Goal: Information Seeking & Learning: Learn about a topic

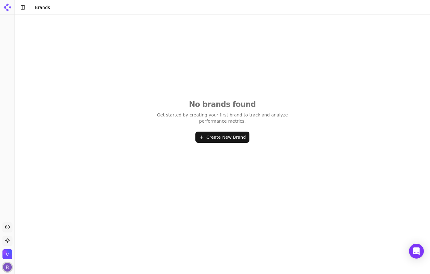
click at [8, 266] on img "Open user button" at bounding box center [7, 266] width 9 height 9
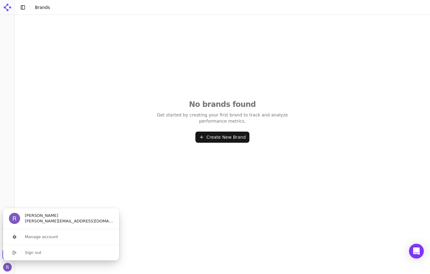
click at [63, 161] on div "No brands found Get started by creating your first brand to track and analyze p…" at bounding box center [222, 121] width 415 height 212
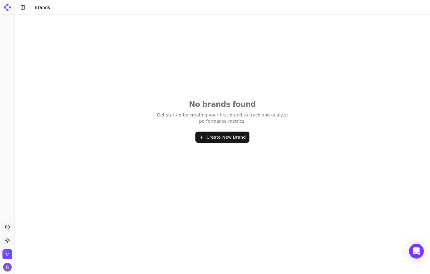
click at [25, 8] on button "Toggle Sidebar" at bounding box center [23, 7] width 9 height 9
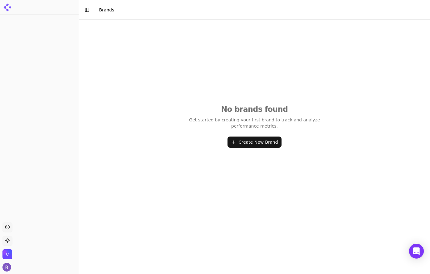
click at [8, 8] on icon at bounding box center [7, 7] width 10 height 10
click at [261, 144] on button "Create New Brand" at bounding box center [254, 141] width 54 height 11
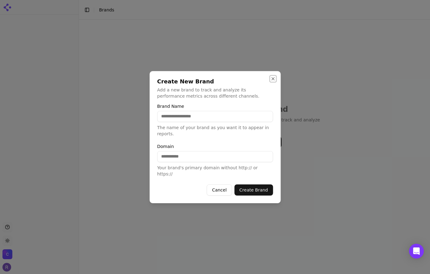
click at [271, 81] on button "Close" at bounding box center [272, 78] width 5 height 5
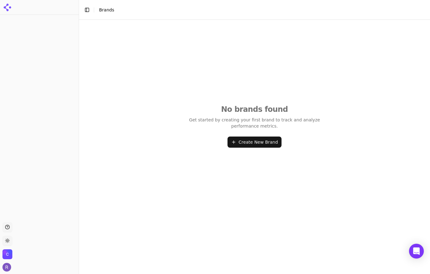
click at [8, 241] on html "Support Toggle theme Cure Hydration Toggle Sidebar Brands No brands found Get s…" at bounding box center [215, 137] width 430 height 274
click at [48, 256] on html "Support Toggle theme Cure Hydration Toggle Sidebar Brands No brands found Get s…" at bounding box center [215, 137] width 430 height 274
click at [9, 255] on img "Open organization switcher" at bounding box center [7, 254] width 10 height 10
click at [31, 262] on ul "Support Toggle theme Cure Hydration" at bounding box center [39, 246] width 74 height 49
click at [10, 266] on img "Open user button" at bounding box center [6, 266] width 9 height 9
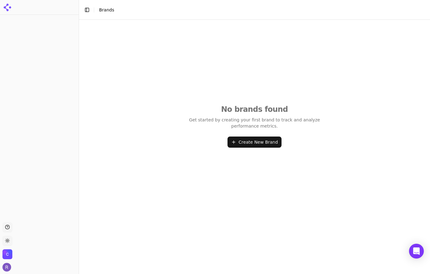
click at [43, 164] on div at bounding box center [39, 118] width 79 height 202
click at [85, 9] on button "Toggle Sidebar" at bounding box center [87, 10] width 9 height 9
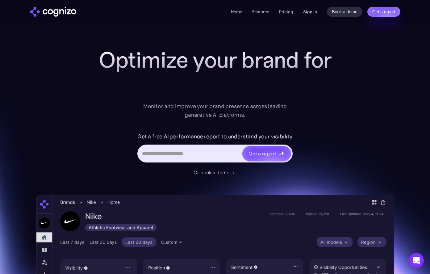
click at [312, 13] on link "Sign in" at bounding box center [310, 11] width 14 height 7
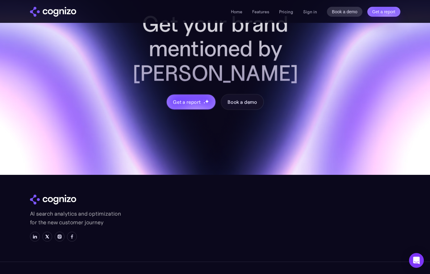
scroll to position [2443, 0]
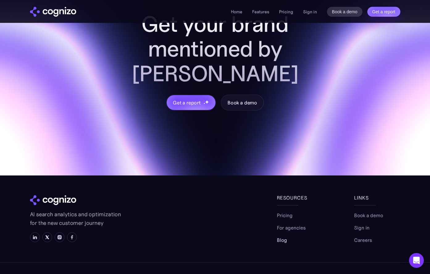
click at [285, 236] on link "Blog" at bounding box center [282, 239] width 10 height 7
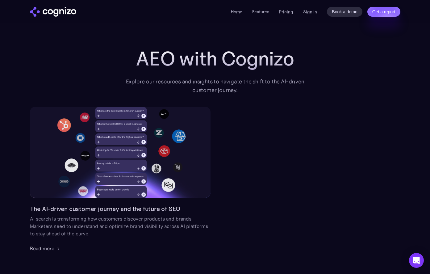
scroll to position [56, 0]
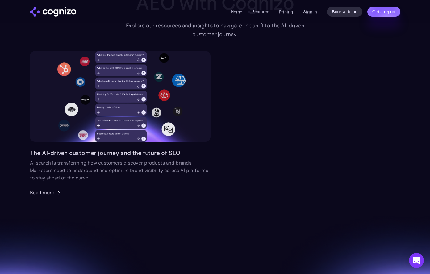
click at [43, 193] on div "Read more" at bounding box center [42, 191] width 24 height 7
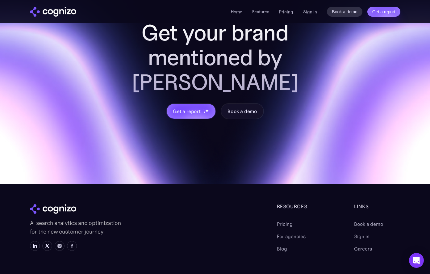
scroll to position [1772, 0]
